Goal: Navigation & Orientation: Understand site structure

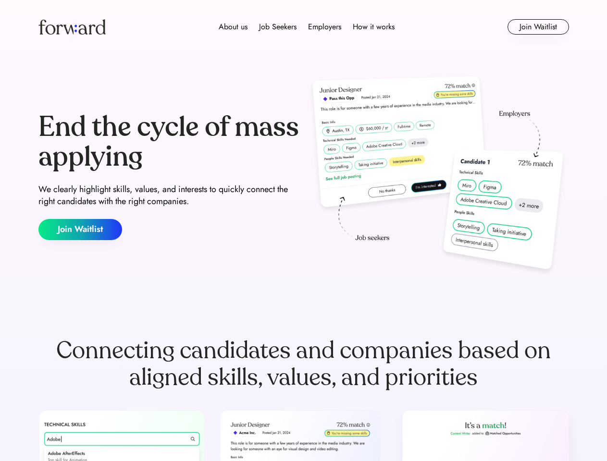
click at [303, 231] on div "End the cycle of mass applying We clearly highlight skills, values, and interes…" at bounding box center [303, 176] width 530 height 207
click at [304, 27] on div "About us Job Seekers Employers How it works" at bounding box center [306, 27] width 379 height 12
click at [72, 27] on img at bounding box center [71, 26] width 67 height 15
click at [306, 27] on div "About us Job Seekers Employers How it works" at bounding box center [306, 27] width 379 height 12
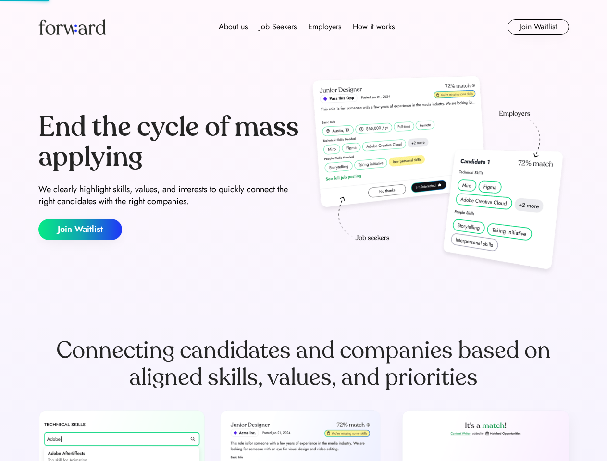
click at [233, 27] on div "About us" at bounding box center [233, 27] width 29 height 12
click at [278, 27] on div "Job Seekers" at bounding box center [277, 27] width 37 height 12
click at [324, 27] on div "Employers" at bounding box center [324, 27] width 33 height 12
